Goal: Navigation & Orientation: Find specific page/section

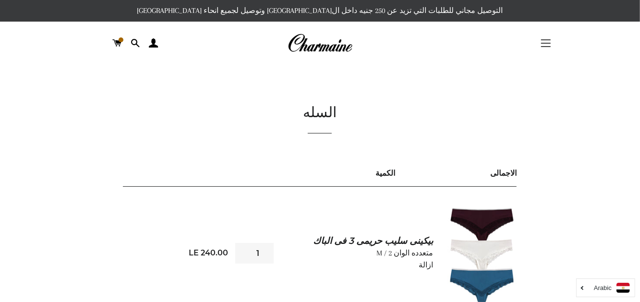
click at [549, 42] on button "التنقل في الموقع" at bounding box center [546, 43] width 24 height 24
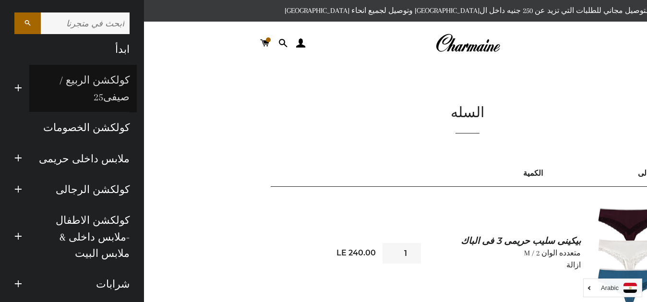
click at [119, 96] on link "كولكشن الربيع / صيفى25" at bounding box center [83, 89] width 108 height 48
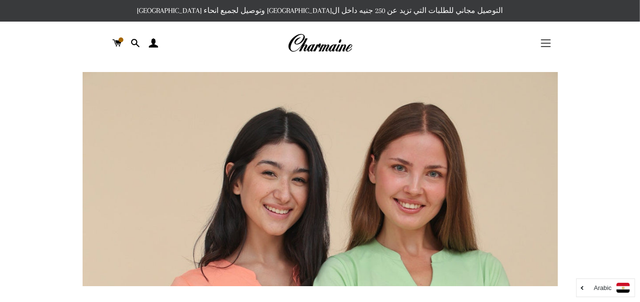
click at [551, 45] on button "التنقل في الموقع" at bounding box center [546, 43] width 24 height 24
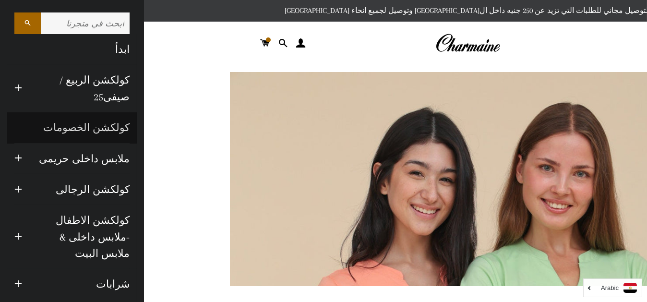
click at [104, 123] on link "كولكشن الخصومات" at bounding box center [72, 127] width 130 height 31
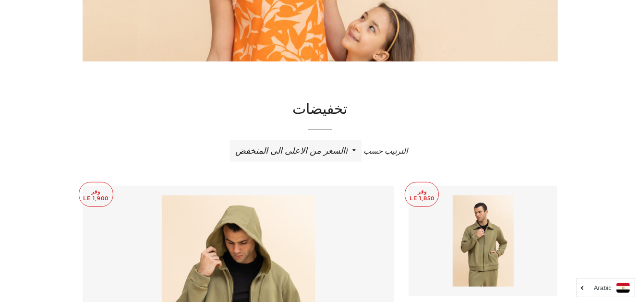
drag, startPoint x: 647, startPoint y: 181, endPoint x: 647, endPoint y: 127, distance: 53.8
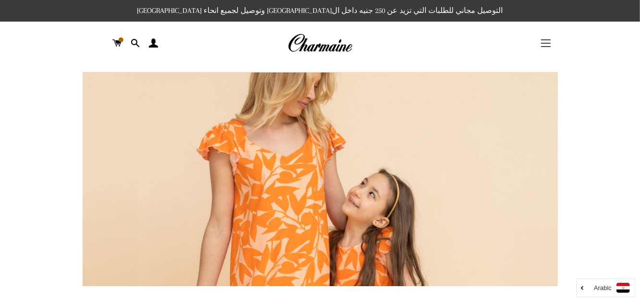
click at [547, 47] on span "button" at bounding box center [546, 46] width 10 height 1
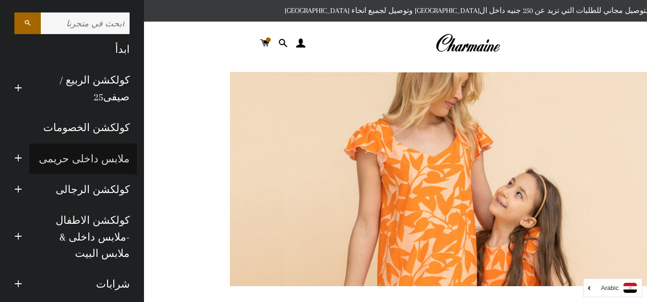
click at [107, 163] on link "ملابس داخلى حريمى" at bounding box center [83, 159] width 108 height 31
